Goal: Ask a question: Ask a question

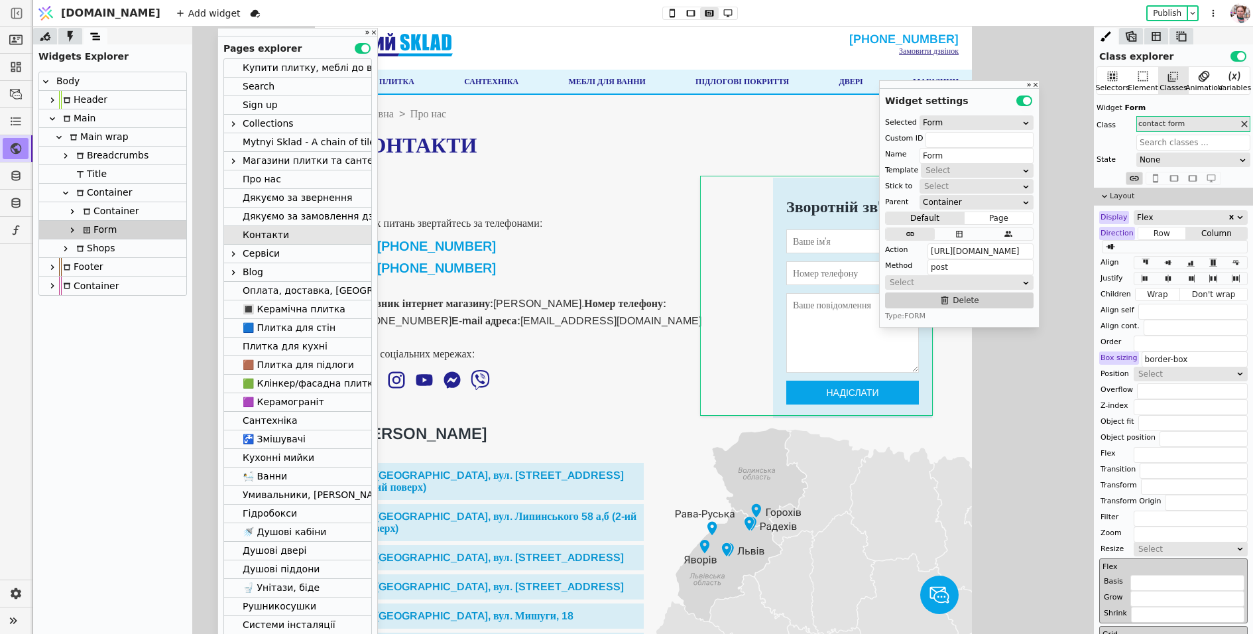
click at [74, 226] on icon at bounding box center [72, 230] width 11 height 11
click at [95, 263] on div "Input" at bounding box center [100, 267] width 28 height 18
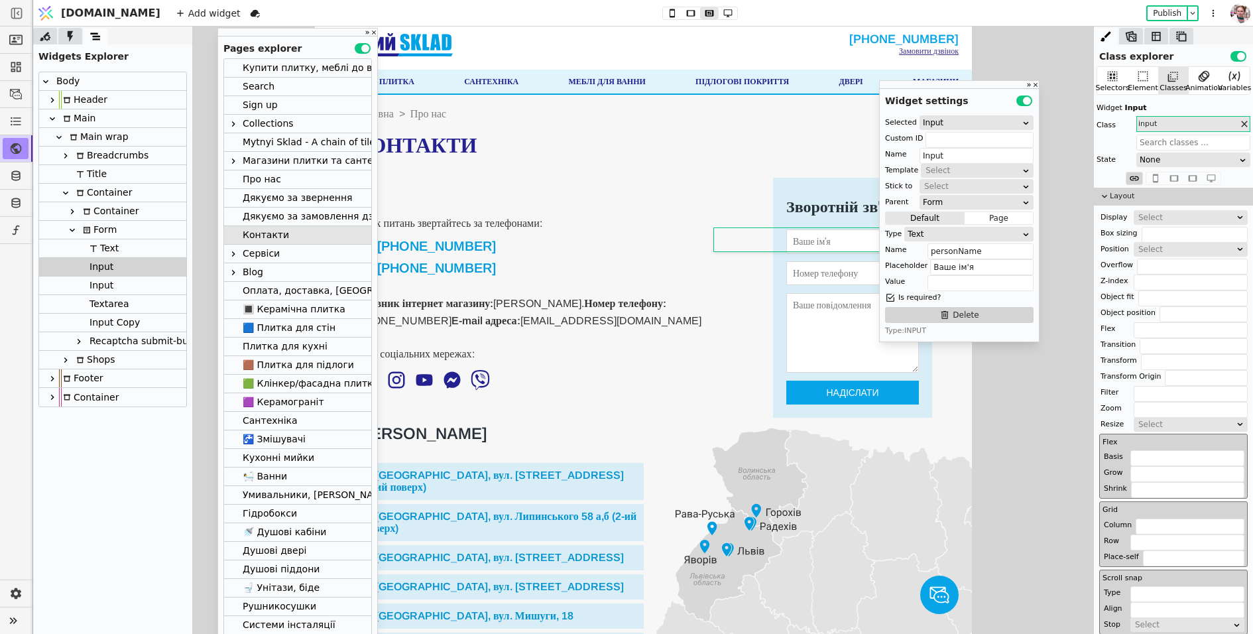
click at [92, 284] on div "Input" at bounding box center [100, 286] width 28 height 18
click at [94, 300] on div "Textarea" at bounding box center [108, 304] width 44 height 18
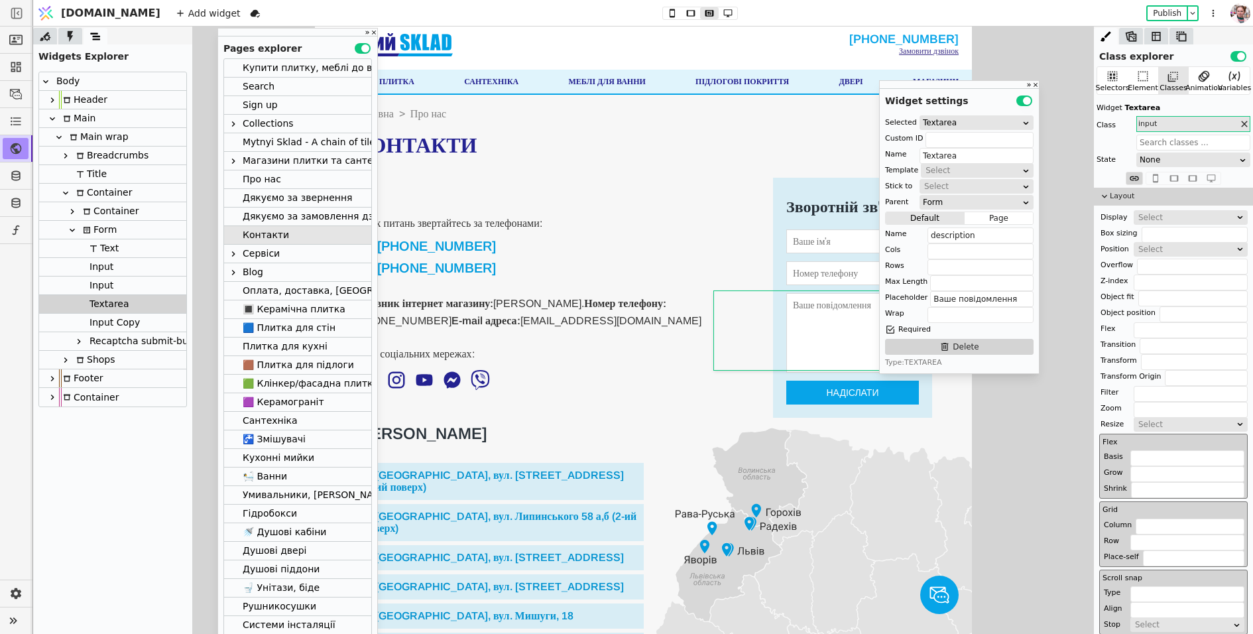
click at [94, 282] on div "Input" at bounding box center [100, 286] width 28 height 18
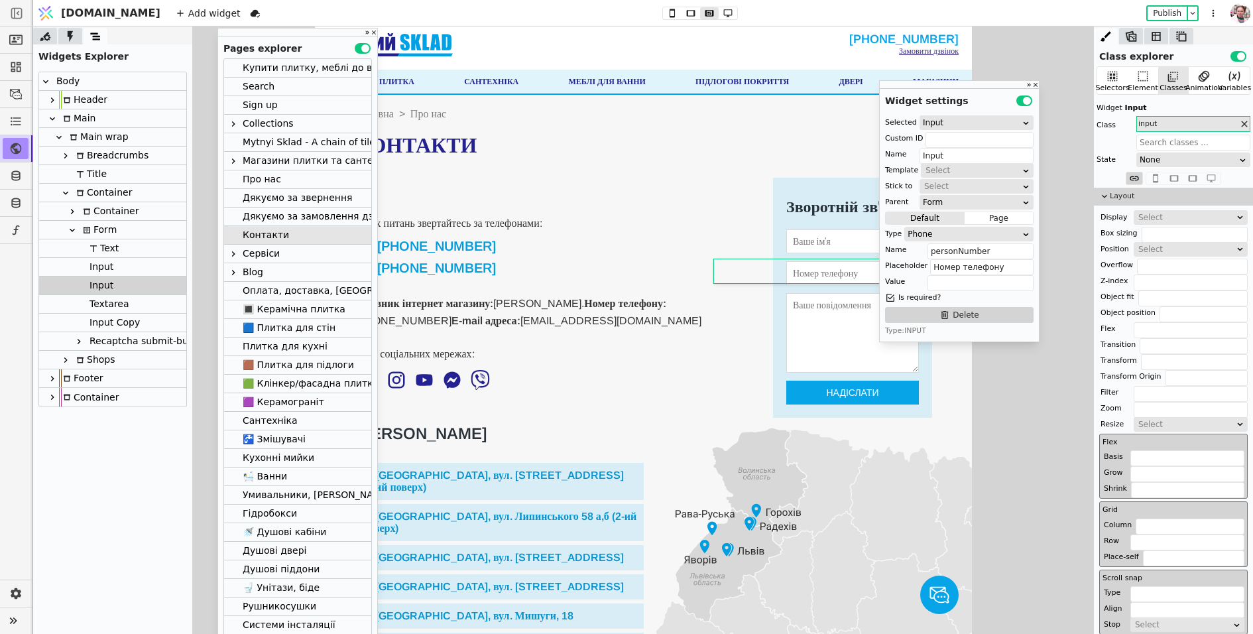
click at [99, 305] on div "Textarea" at bounding box center [108, 304] width 44 height 18
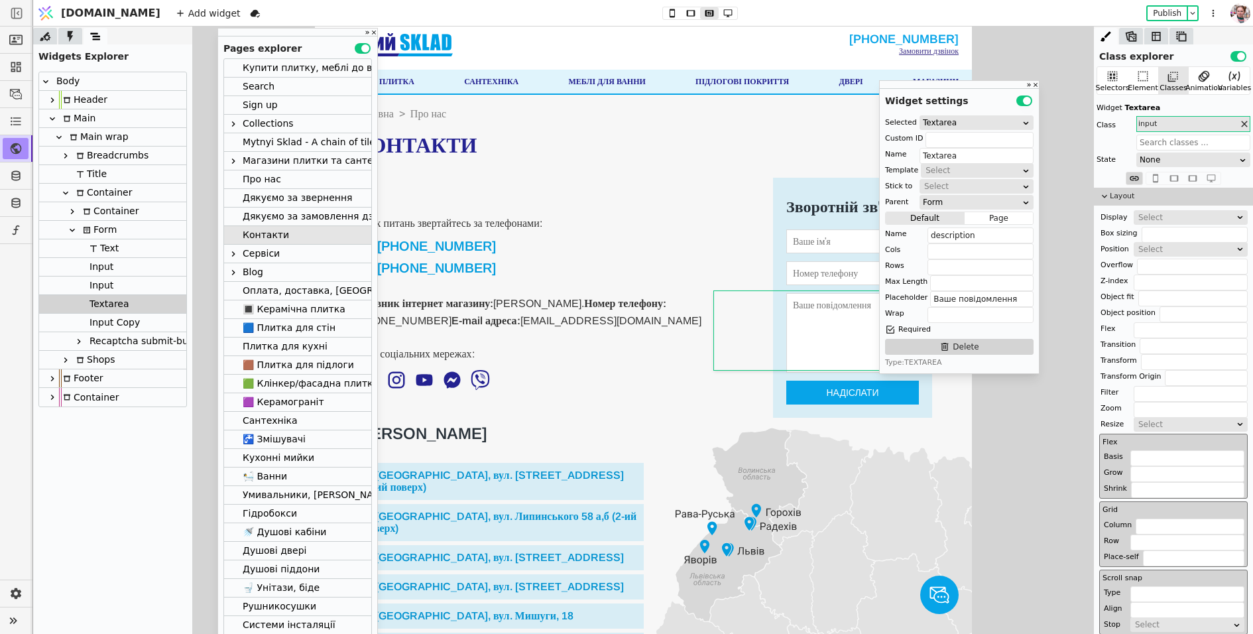
click at [101, 335] on div "Recaptcha submit-button" at bounding box center [146, 341] width 121 height 18
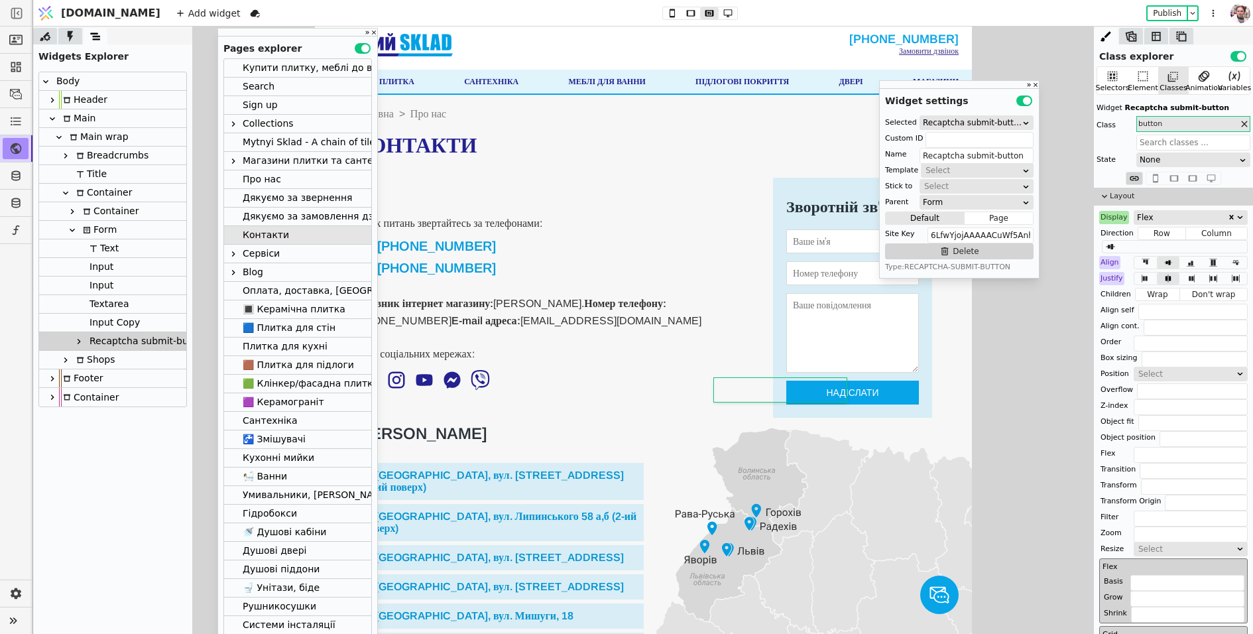
click at [84, 334] on div at bounding box center [78, 342] width 13 height 16
click at [90, 320] on div "Input Copy" at bounding box center [113, 323] width 54 height 18
type input "Input Copy"
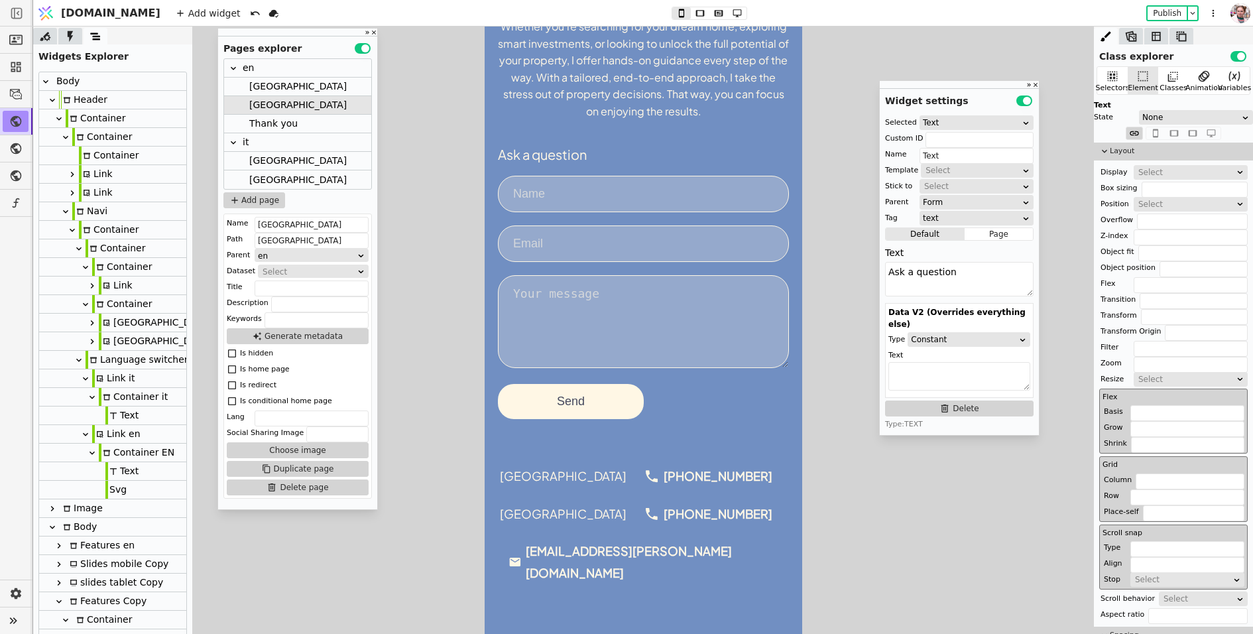
scroll to position [261, 0]
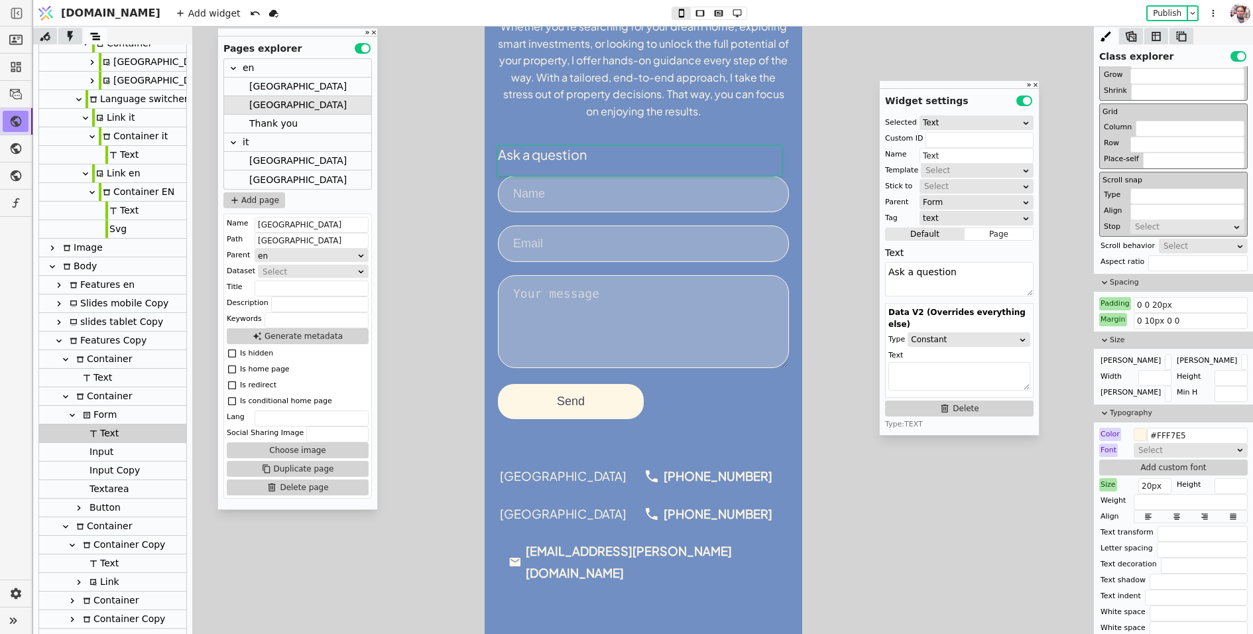
click at [662, 397] on form "Ask a question Send" at bounding box center [642, 282] width 291 height 273
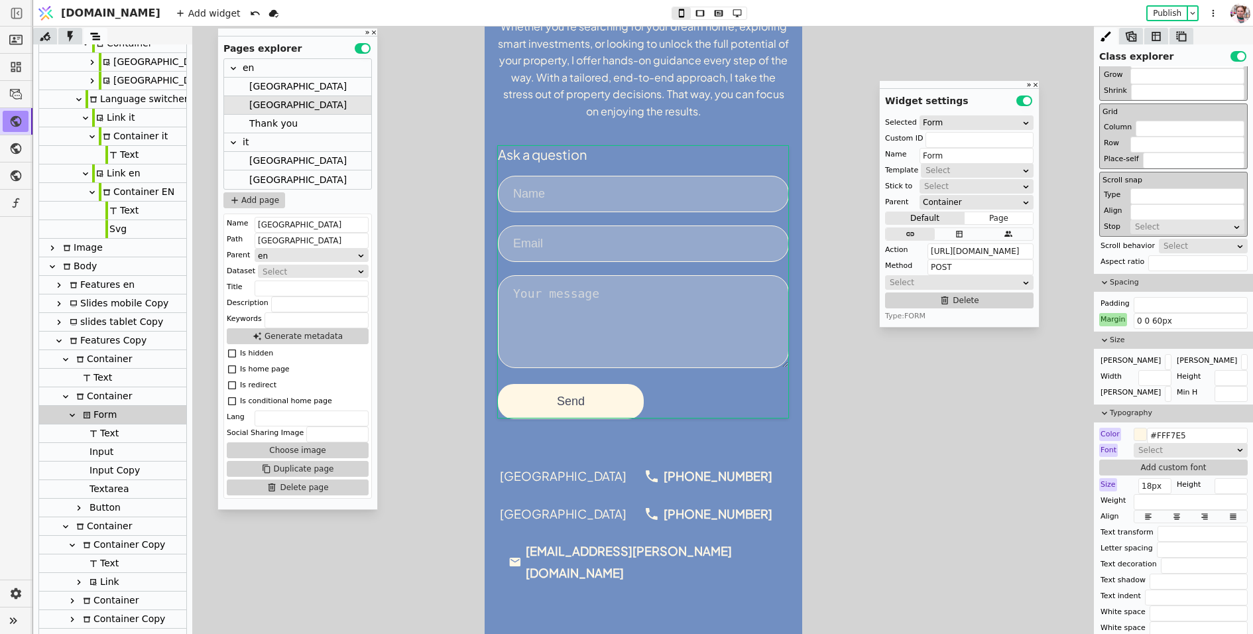
click at [102, 505] on div "Button" at bounding box center [103, 508] width 35 height 18
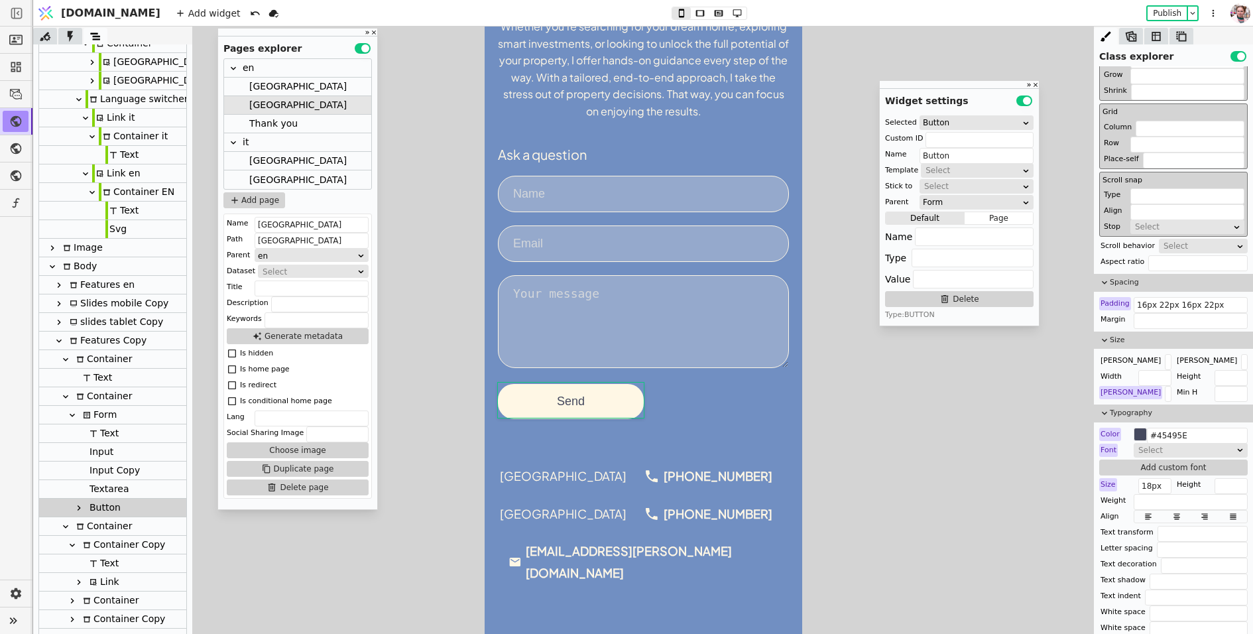
click at [72, 497] on div at bounding box center [78, 489] width 13 height 18
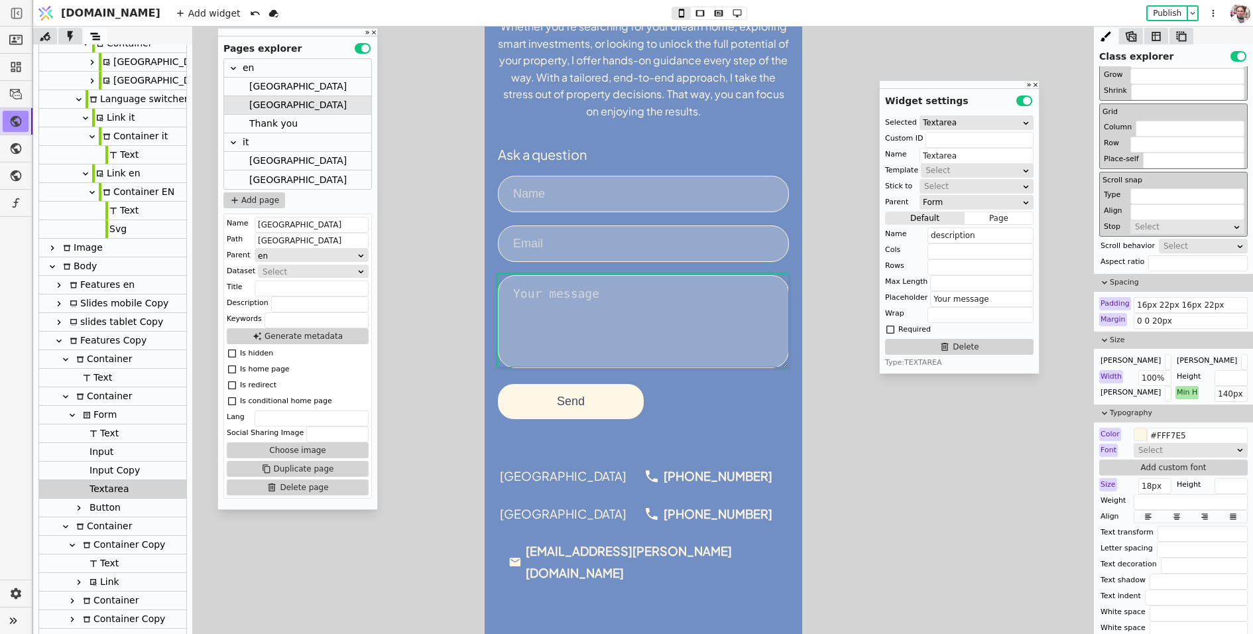
click at [77, 505] on icon at bounding box center [79, 508] width 11 height 11
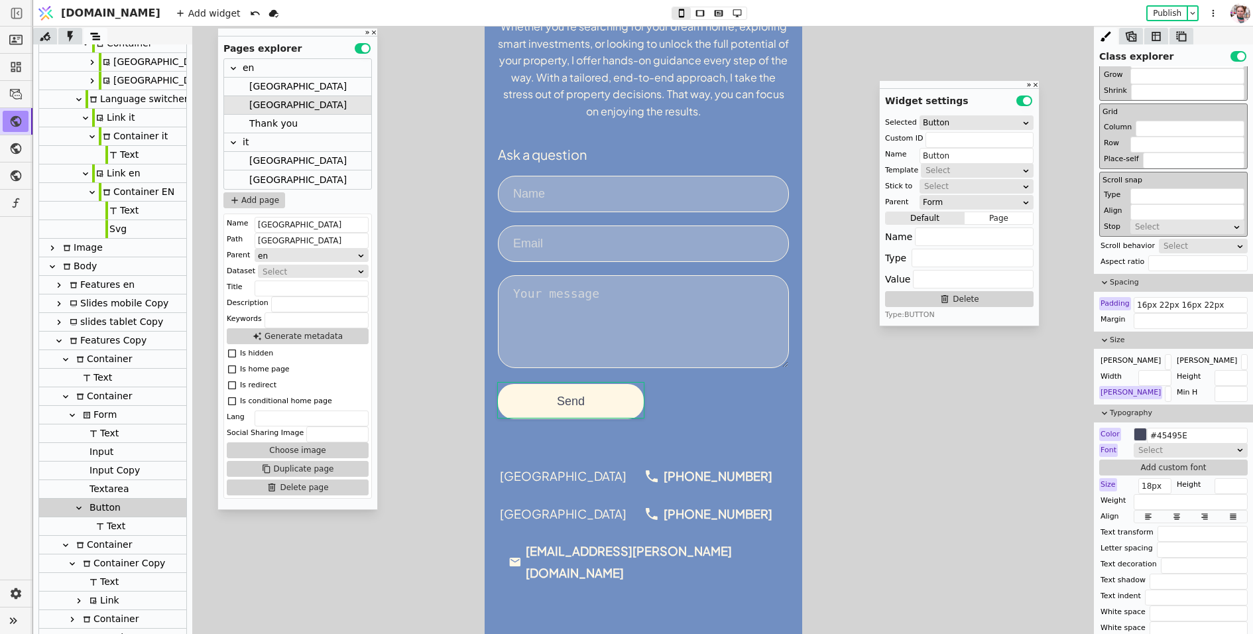
click at [88, 522] on div at bounding box center [85, 526] width 13 height 18
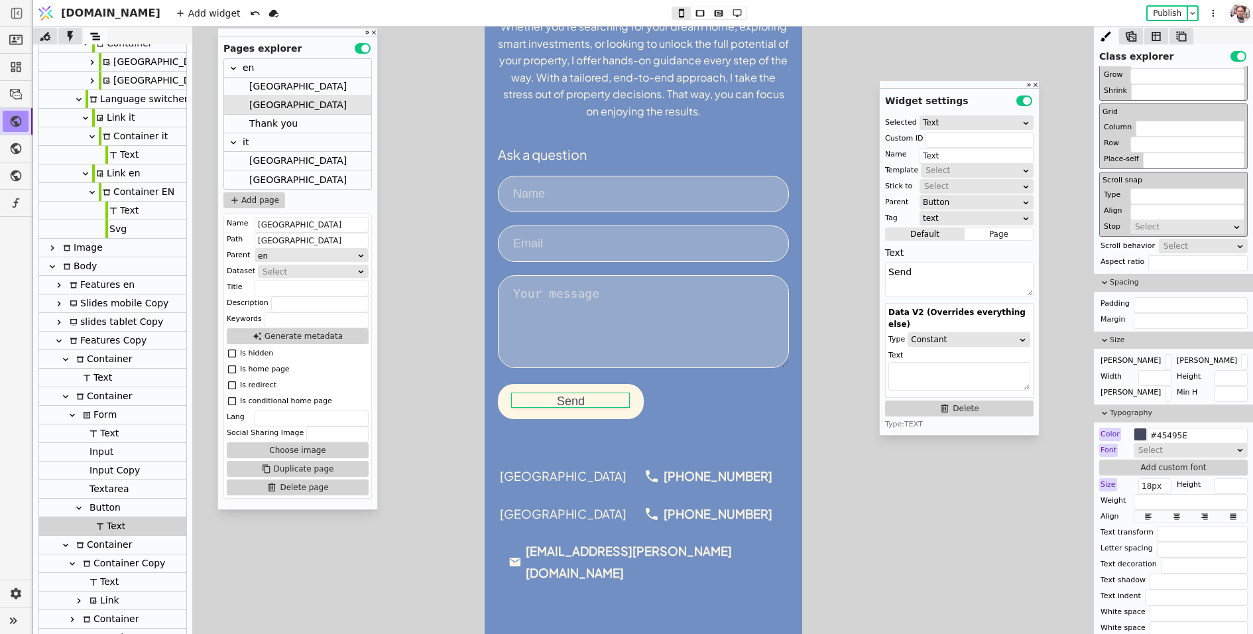
click at [106, 514] on div "Button" at bounding box center [103, 508] width 35 height 18
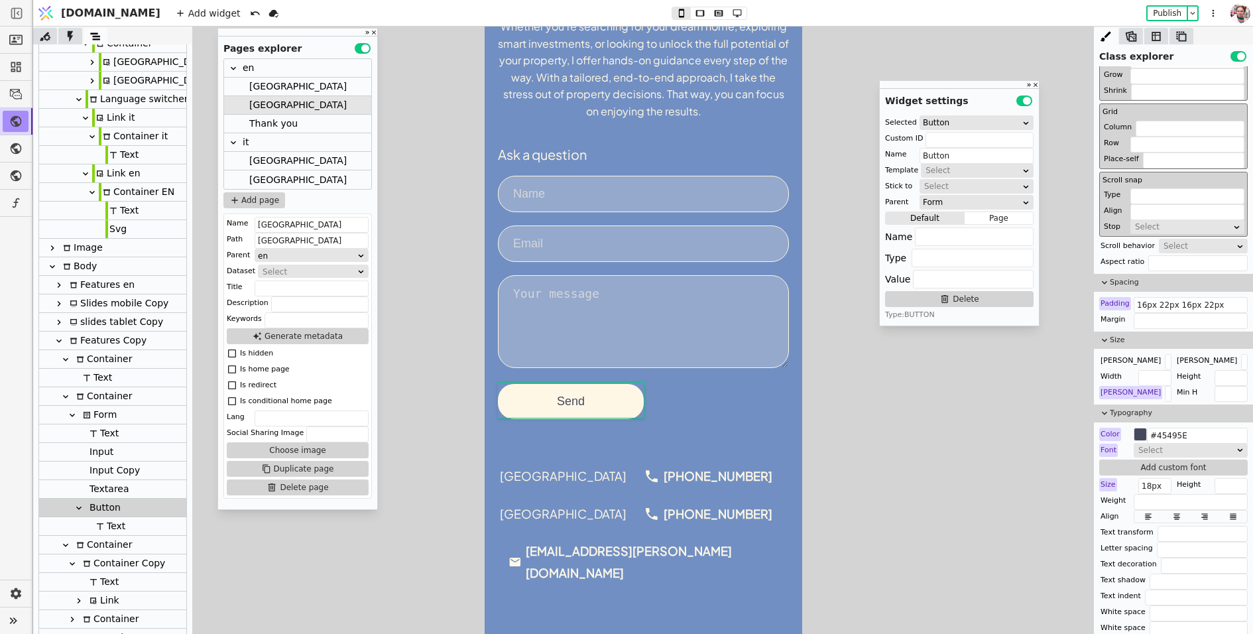
click at [104, 490] on div "Textarea" at bounding box center [108, 489] width 44 height 18
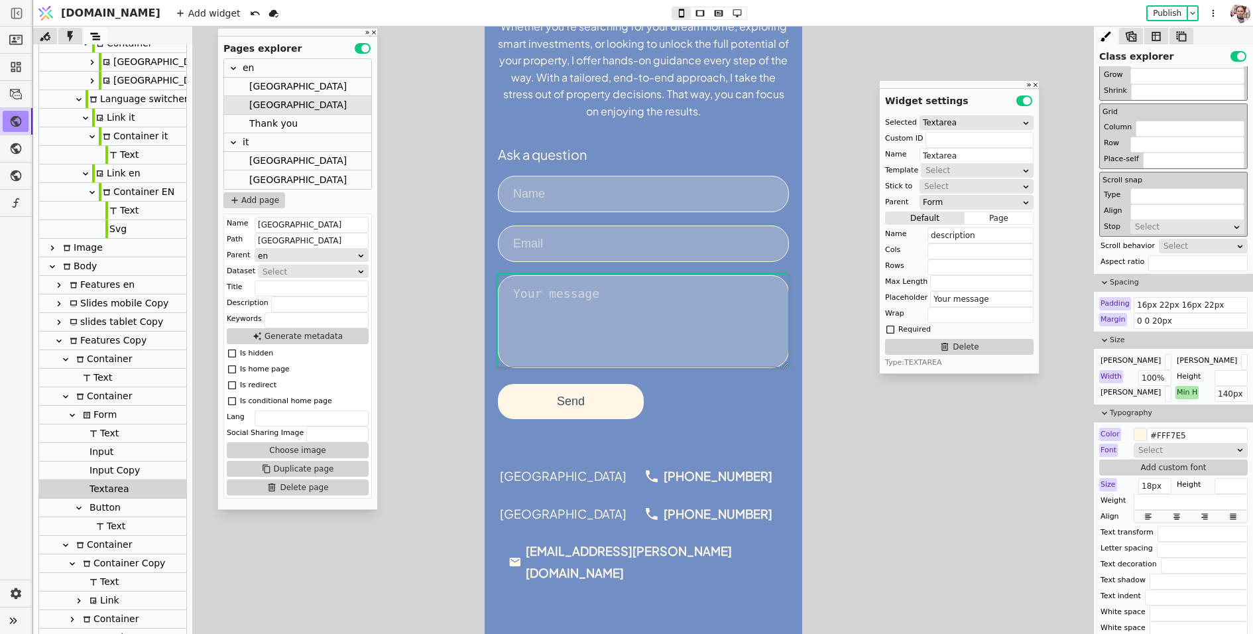
click at [107, 478] on div "Input Copy" at bounding box center [113, 471] width 54 height 18
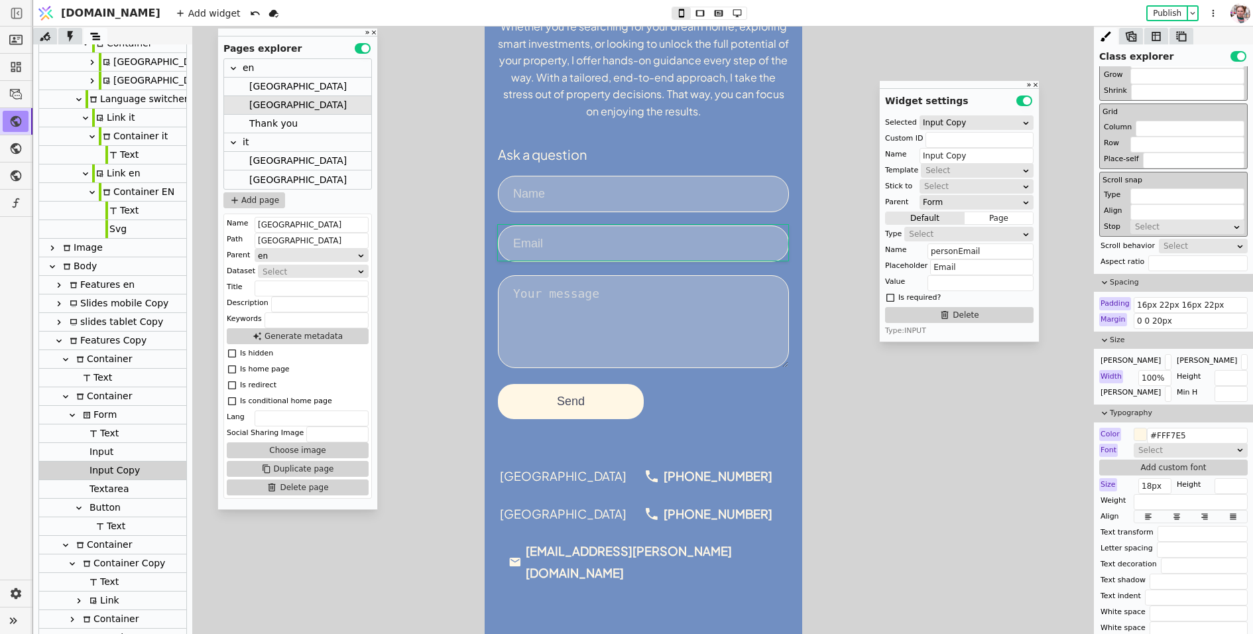
click at [935, 232] on div "Select" at bounding box center [964, 233] width 111 height 13
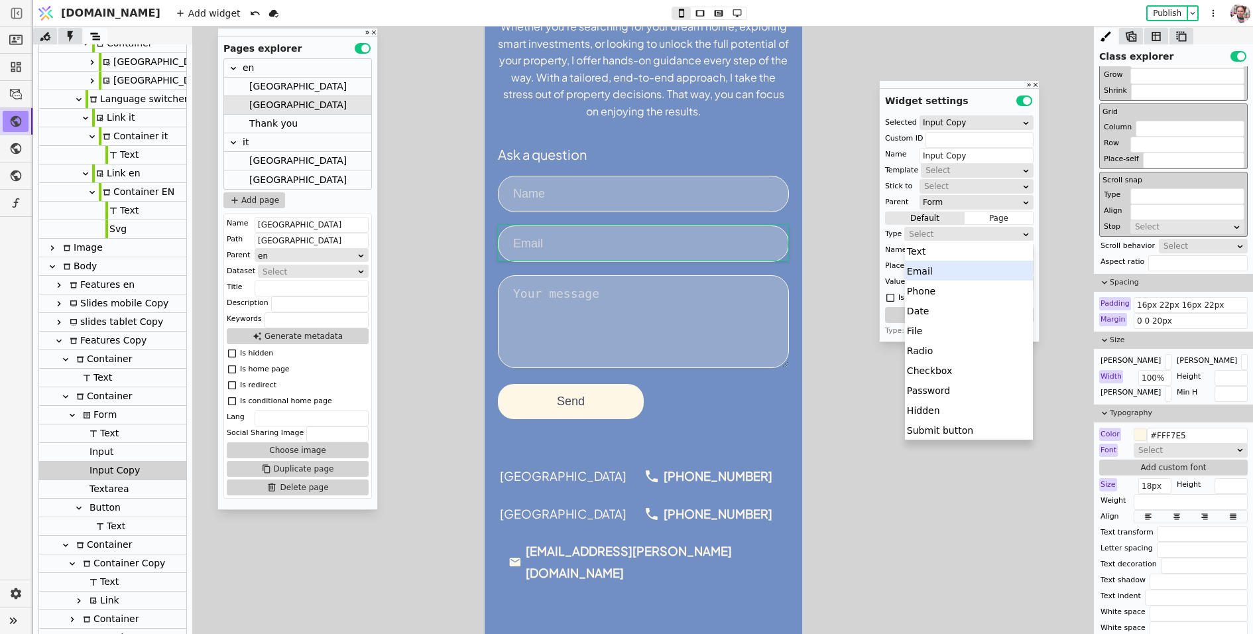
click at [932, 266] on div "Email" at bounding box center [969, 271] width 128 height 20
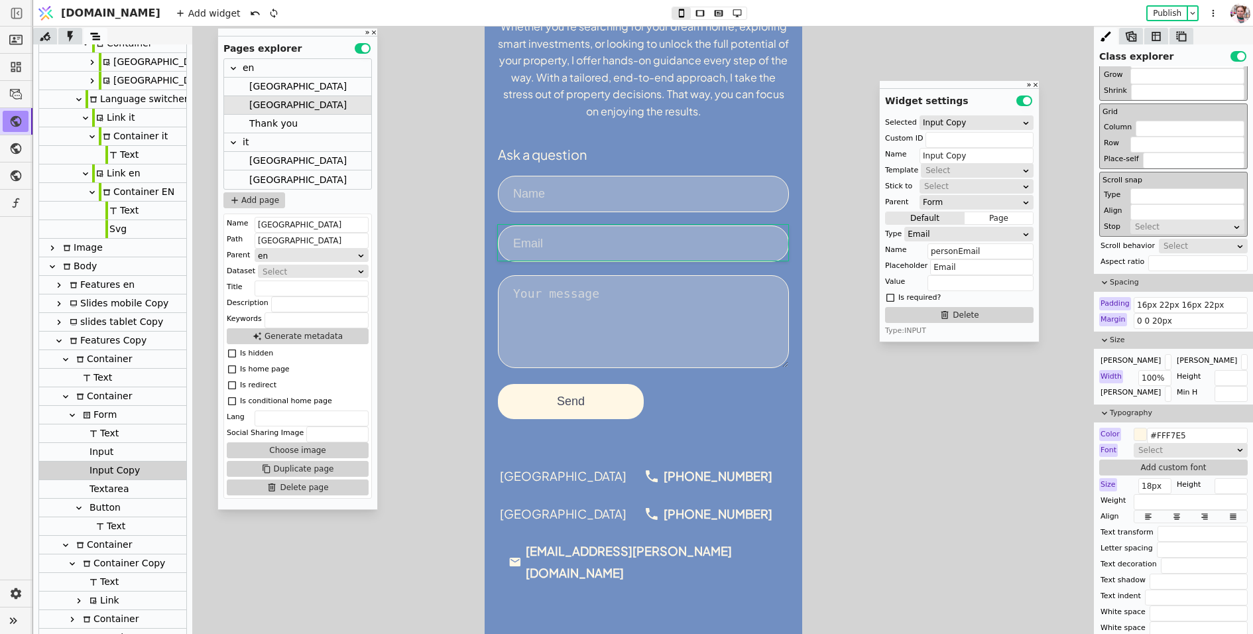
click at [121, 450] on div "Input" at bounding box center [112, 452] width 147 height 19
click at [920, 243] on div "Name personName" at bounding box center [959, 249] width 149 height 13
click at [920, 231] on div "Select" at bounding box center [964, 233] width 111 height 13
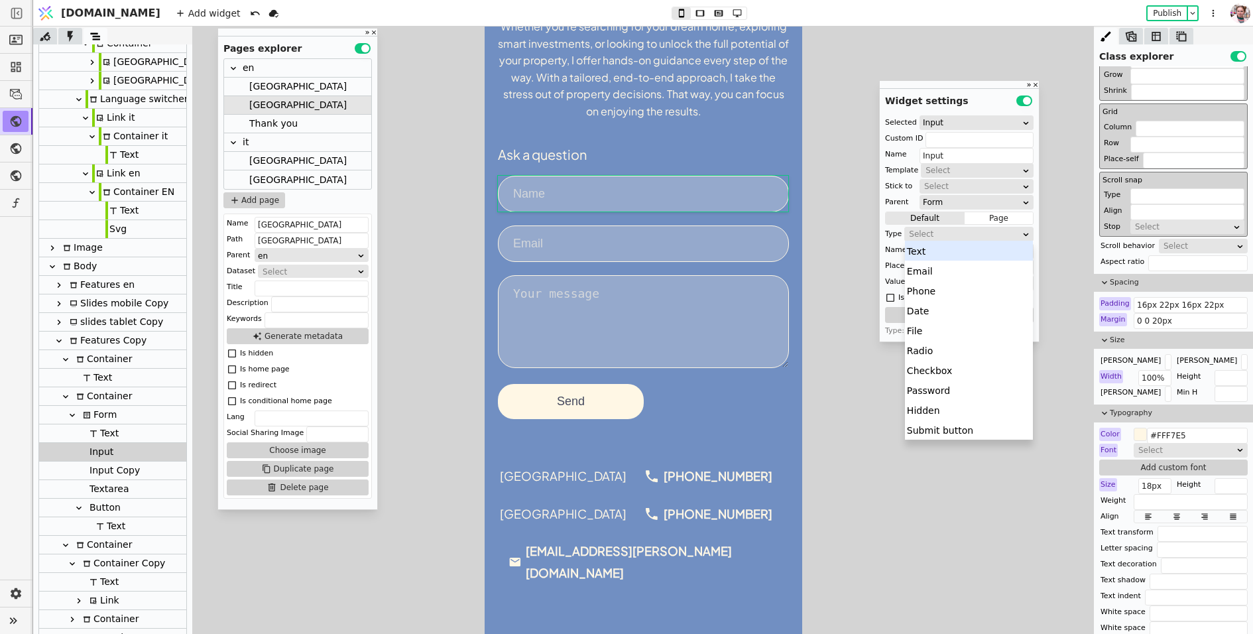
click at [915, 257] on div "Text" at bounding box center [969, 251] width 128 height 20
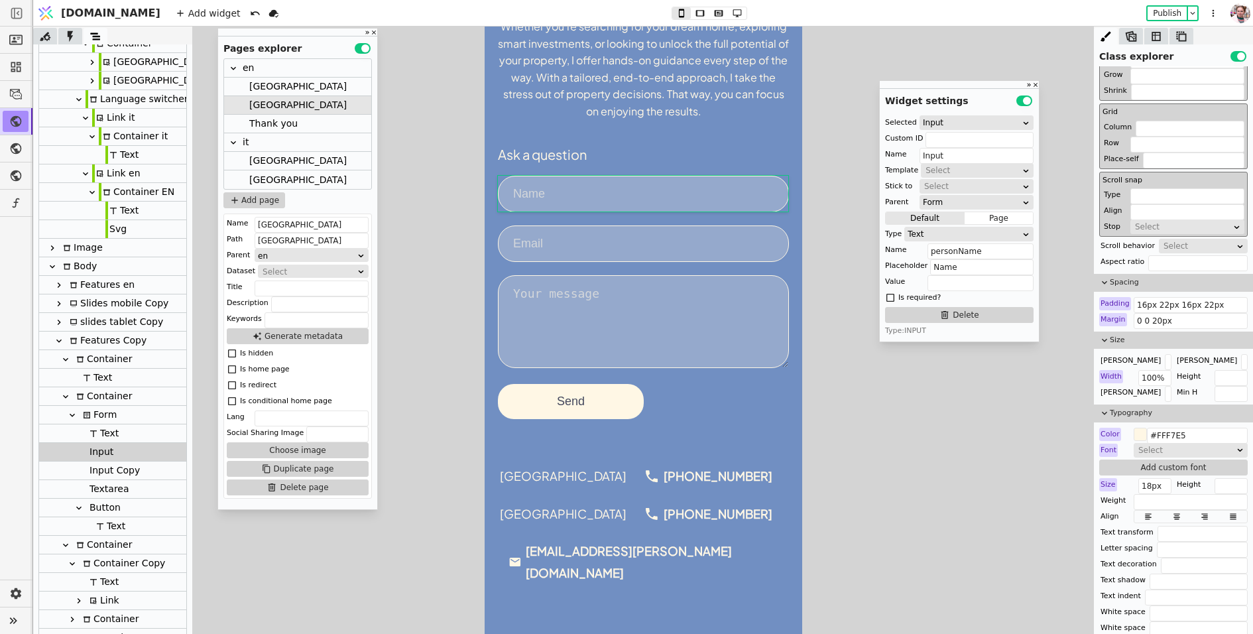
click at [95, 472] on div "Input Copy" at bounding box center [113, 471] width 54 height 18
type input "Input Copy"
